Goal: Task Accomplishment & Management: Use online tool/utility

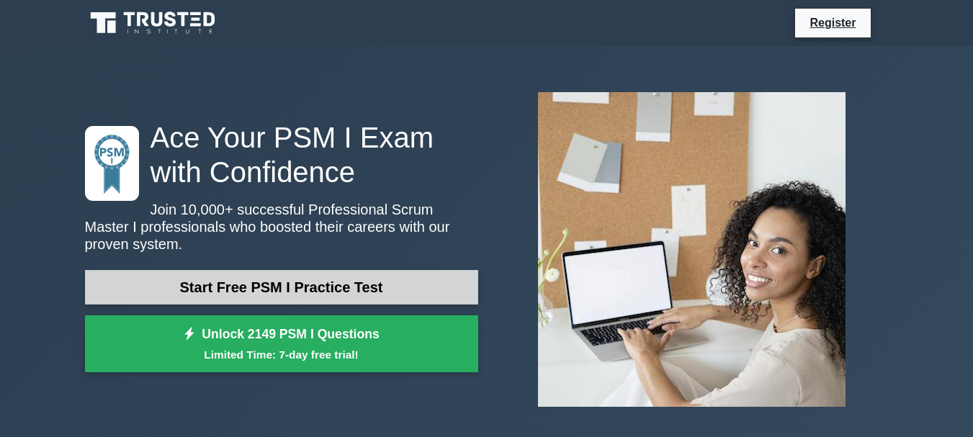
drag, startPoint x: 323, startPoint y: 285, endPoint x: 352, endPoint y: 197, distance: 92.4
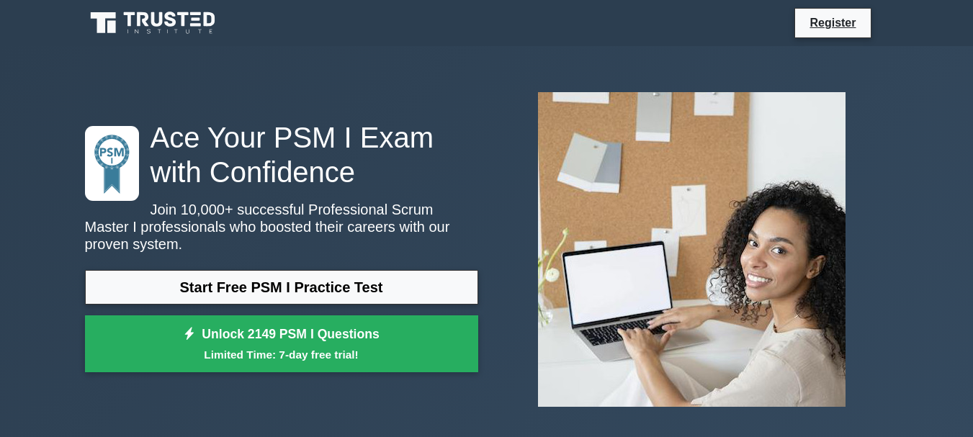
click at [323, 284] on link "Start Free PSM I Practice Test" at bounding box center [281, 287] width 393 height 35
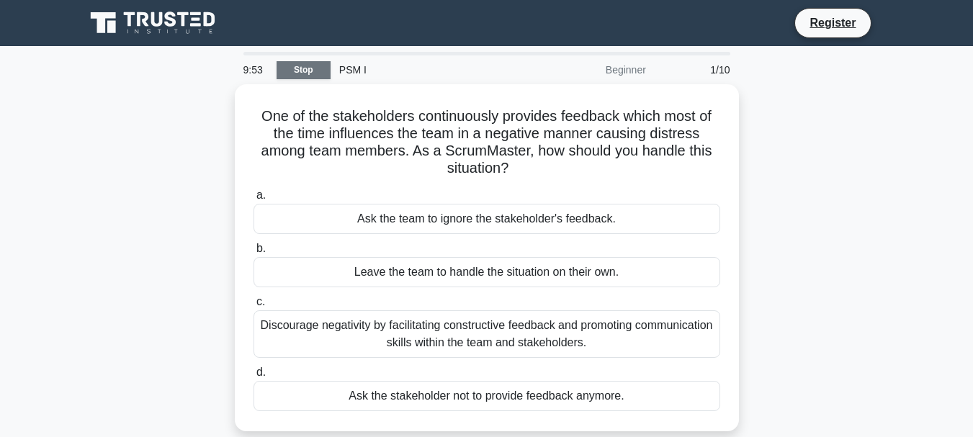
click at [312, 66] on link "Stop" at bounding box center [303, 70] width 54 height 18
